Goal: Information Seeking & Learning: Find specific page/section

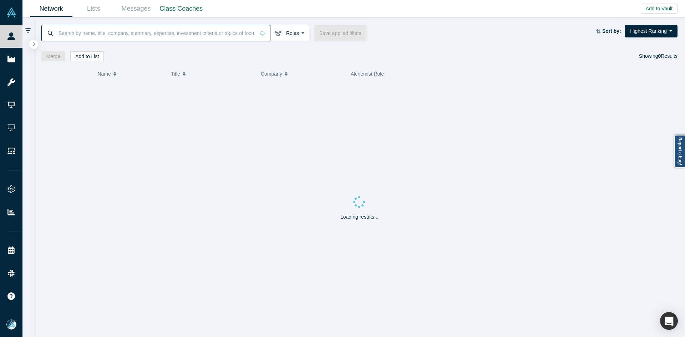
click at [136, 34] on input at bounding box center [156, 33] width 197 height 17
paste input "[PERSON_NAME]"
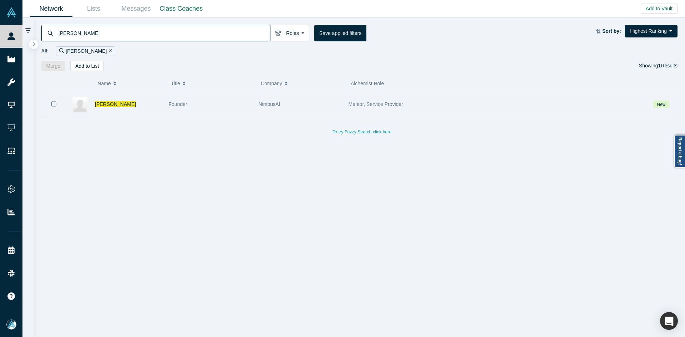
type input "[PERSON_NAME]"
click at [100, 108] on div "[PERSON_NAME]" at bounding box center [128, 104] width 66 height 25
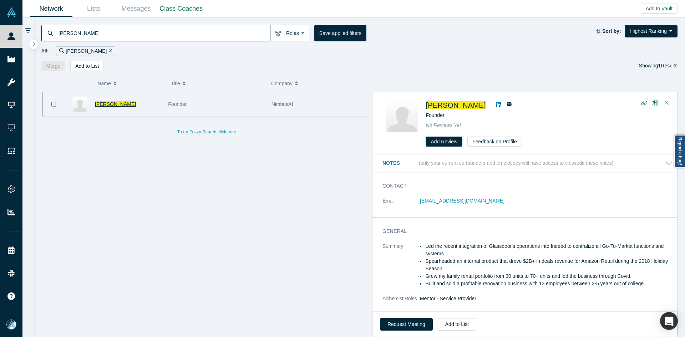
click at [102, 103] on span "[PERSON_NAME]" at bounding box center [115, 104] width 41 height 6
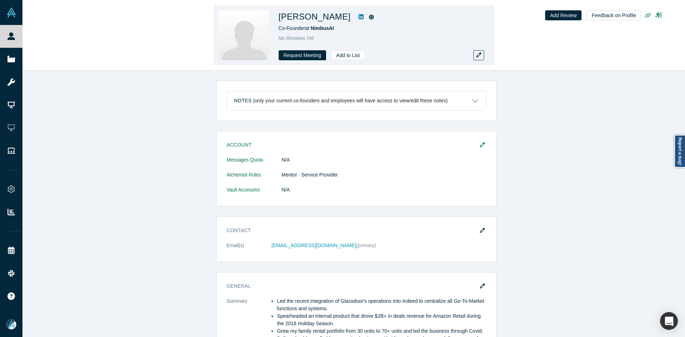
click at [359, 17] on icon at bounding box center [361, 16] width 5 height 5
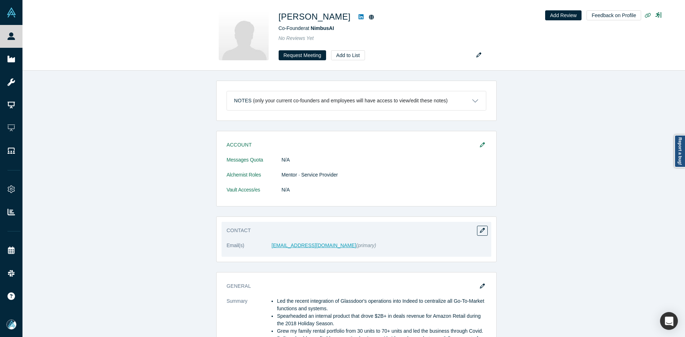
drag, startPoint x: 314, startPoint y: 249, endPoint x: 307, endPoint y: 246, distance: 6.9
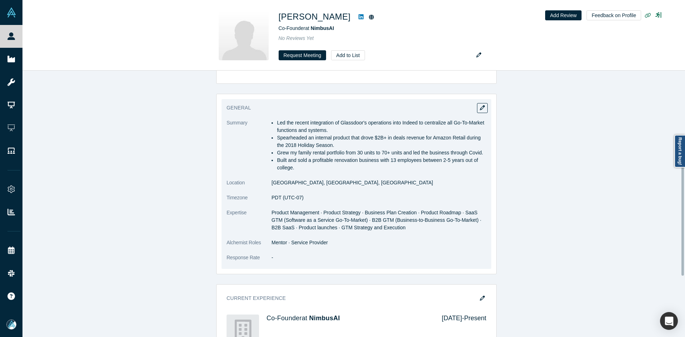
scroll to position [214, 0]
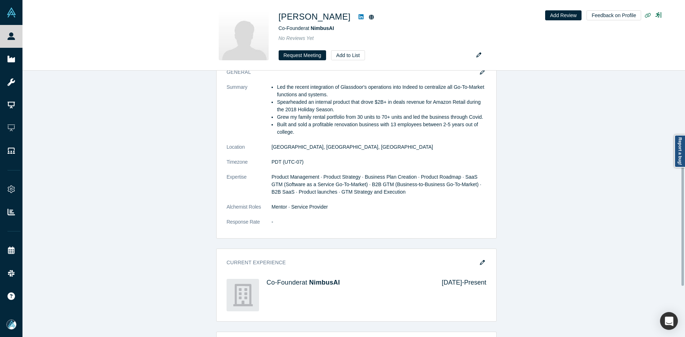
click at [324, 30] on span "NimbusAI" at bounding box center [322, 28] width 23 height 6
